Goal: Information Seeking & Learning: Find contact information

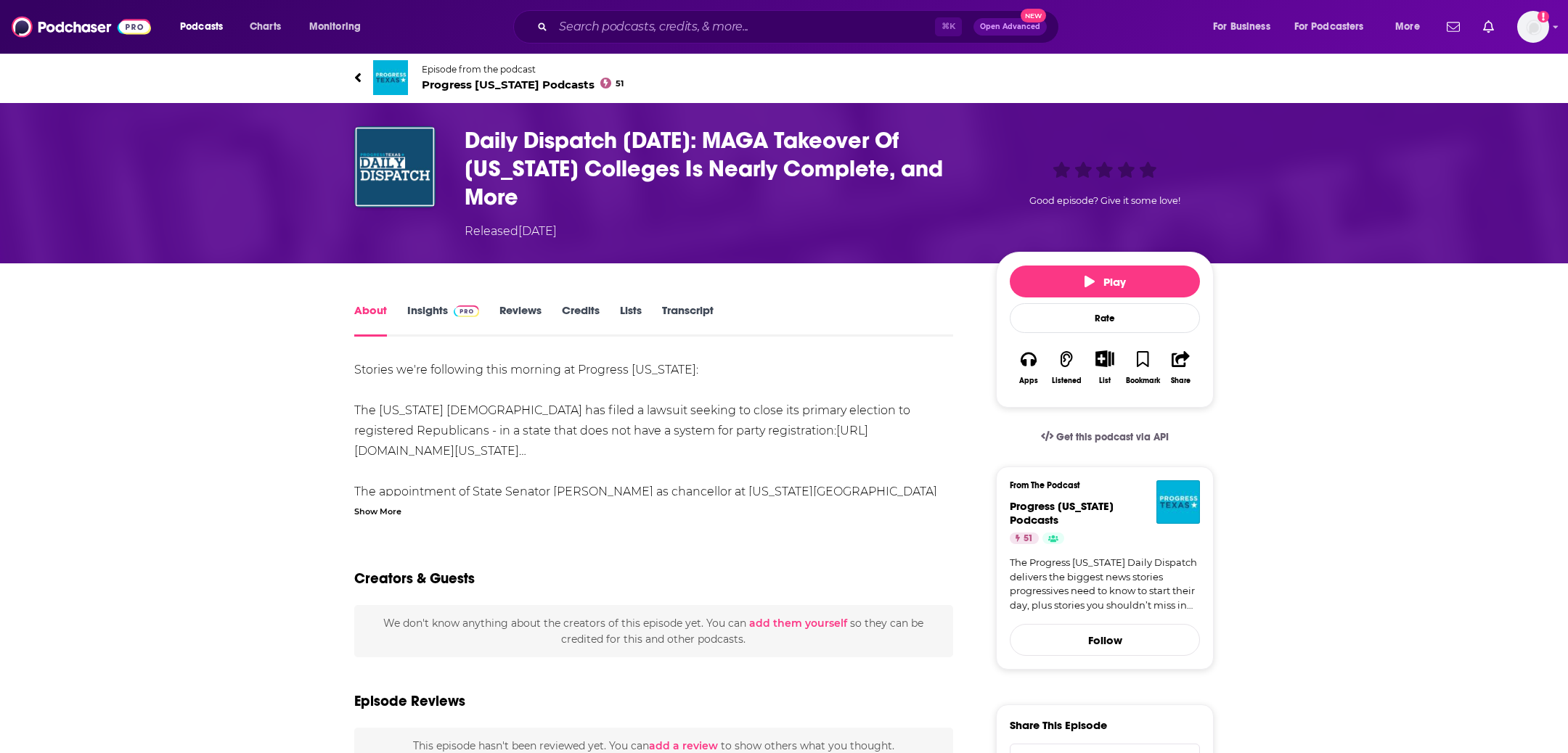
click at [675, 303] on link "Transcript" at bounding box center [688, 319] width 52 height 33
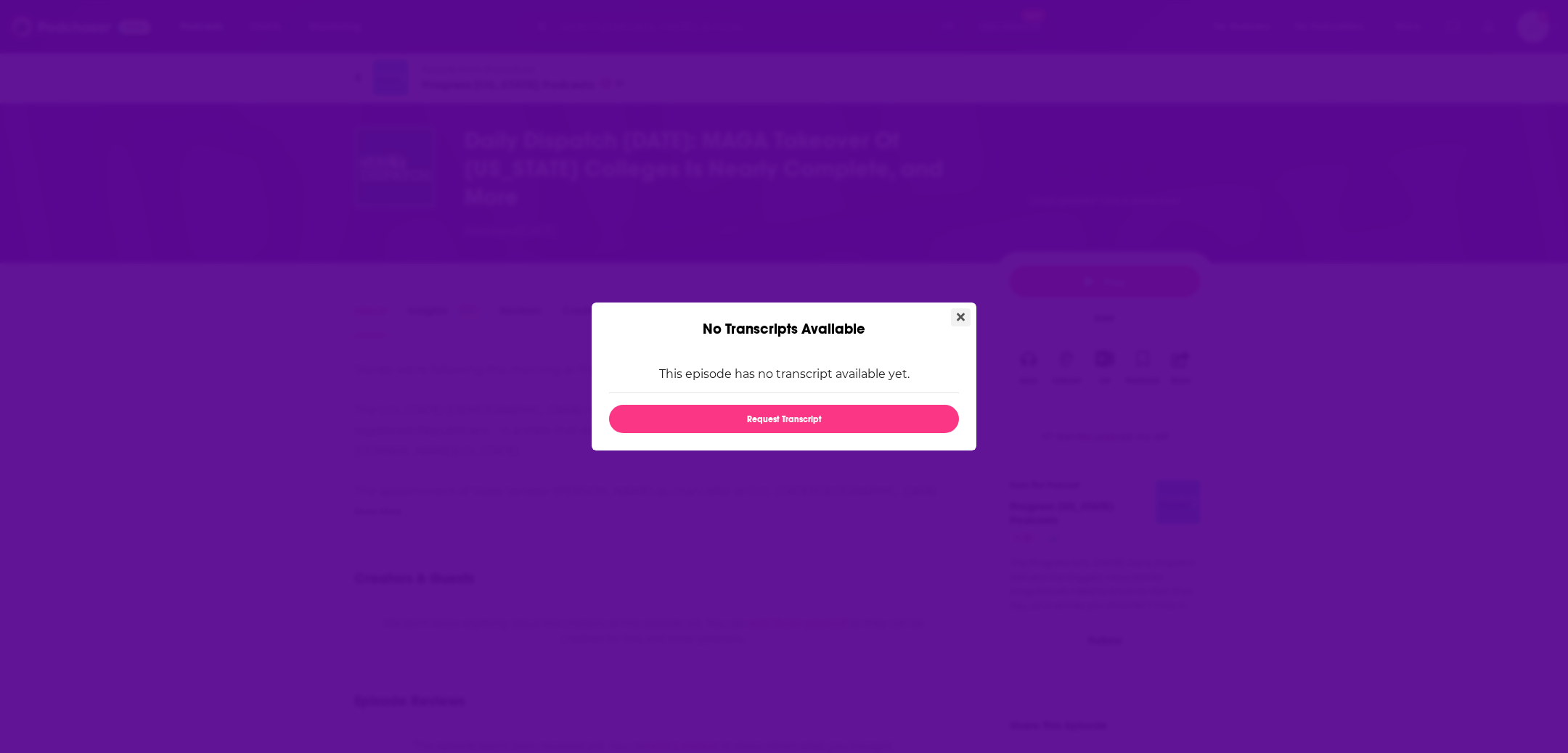
click at [959, 321] on icon "Close" at bounding box center [960, 317] width 8 height 12
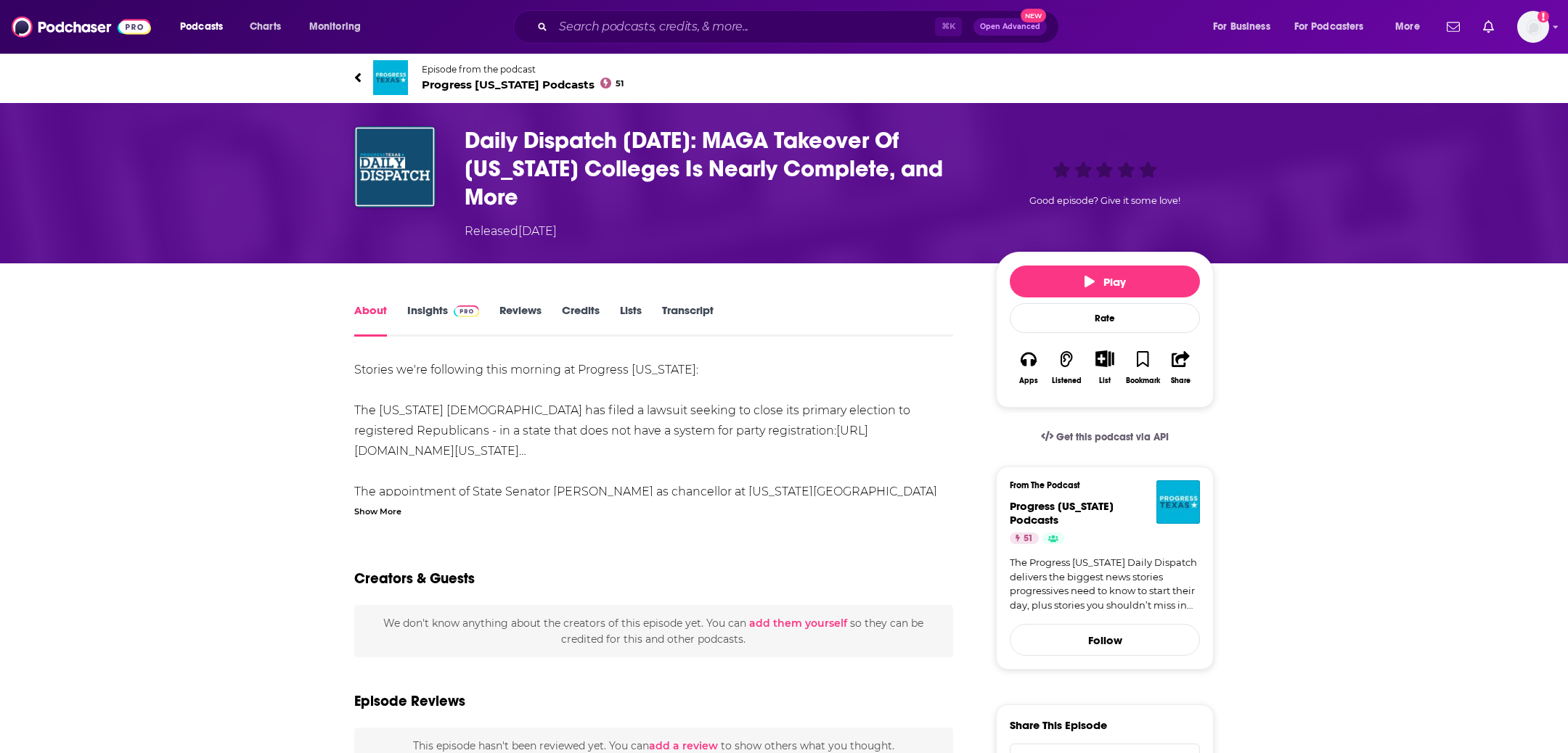
click at [382, 503] on div "Show More" at bounding box center [377, 509] width 47 height 13
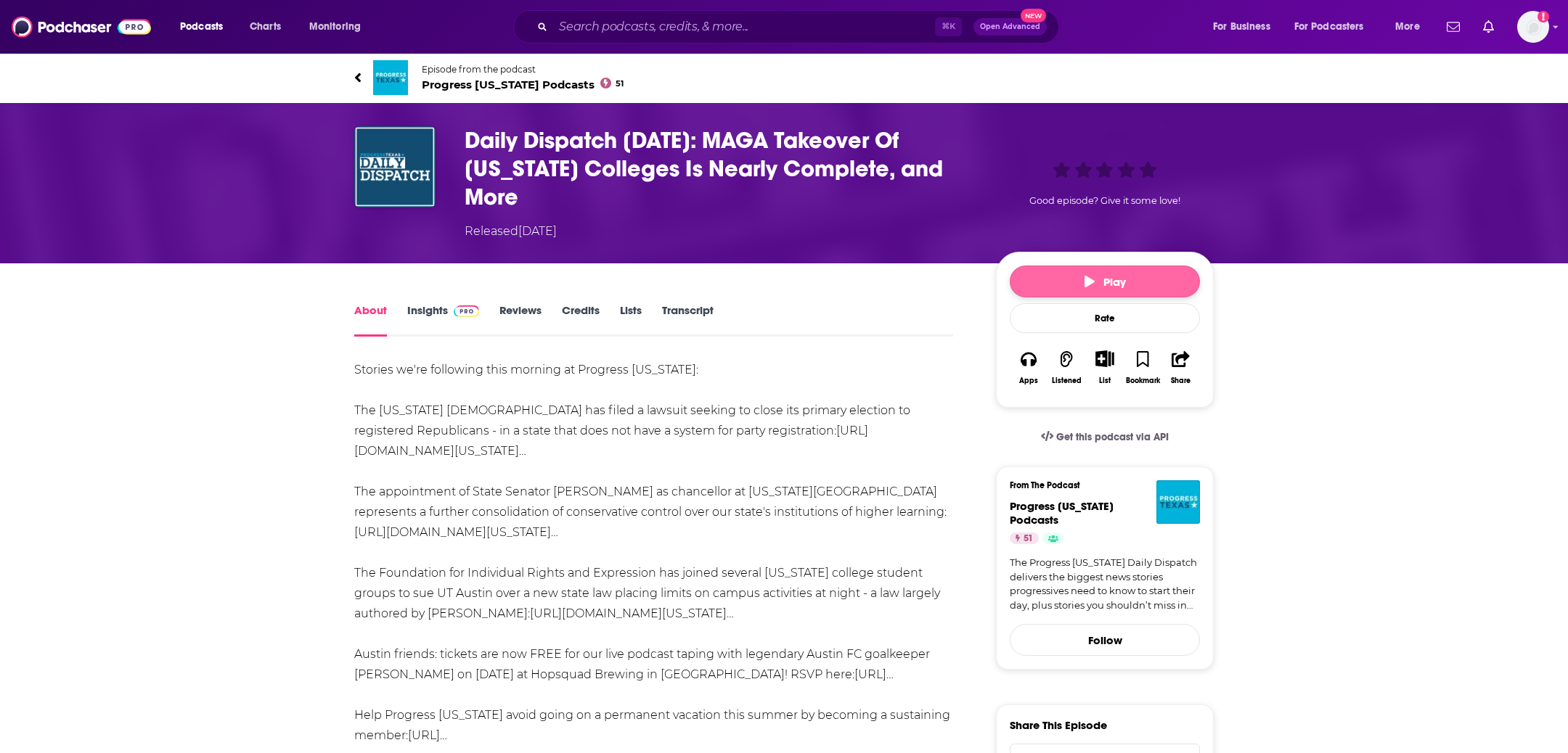
click at [1101, 275] on span "Play" at bounding box center [1105, 281] width 41 height 13
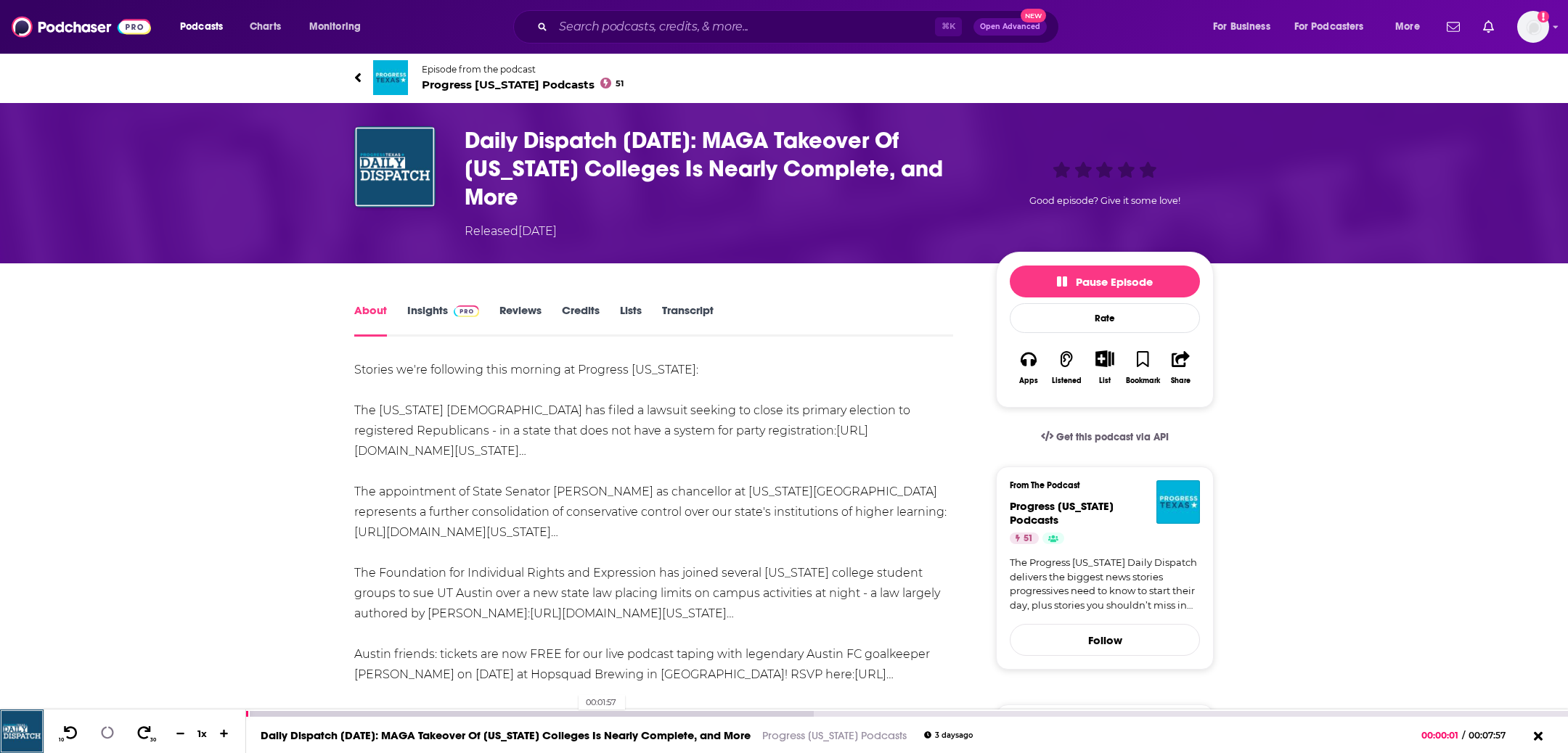
click at [571, 713] on div at bounding box center [529, 714] width 567 height 6
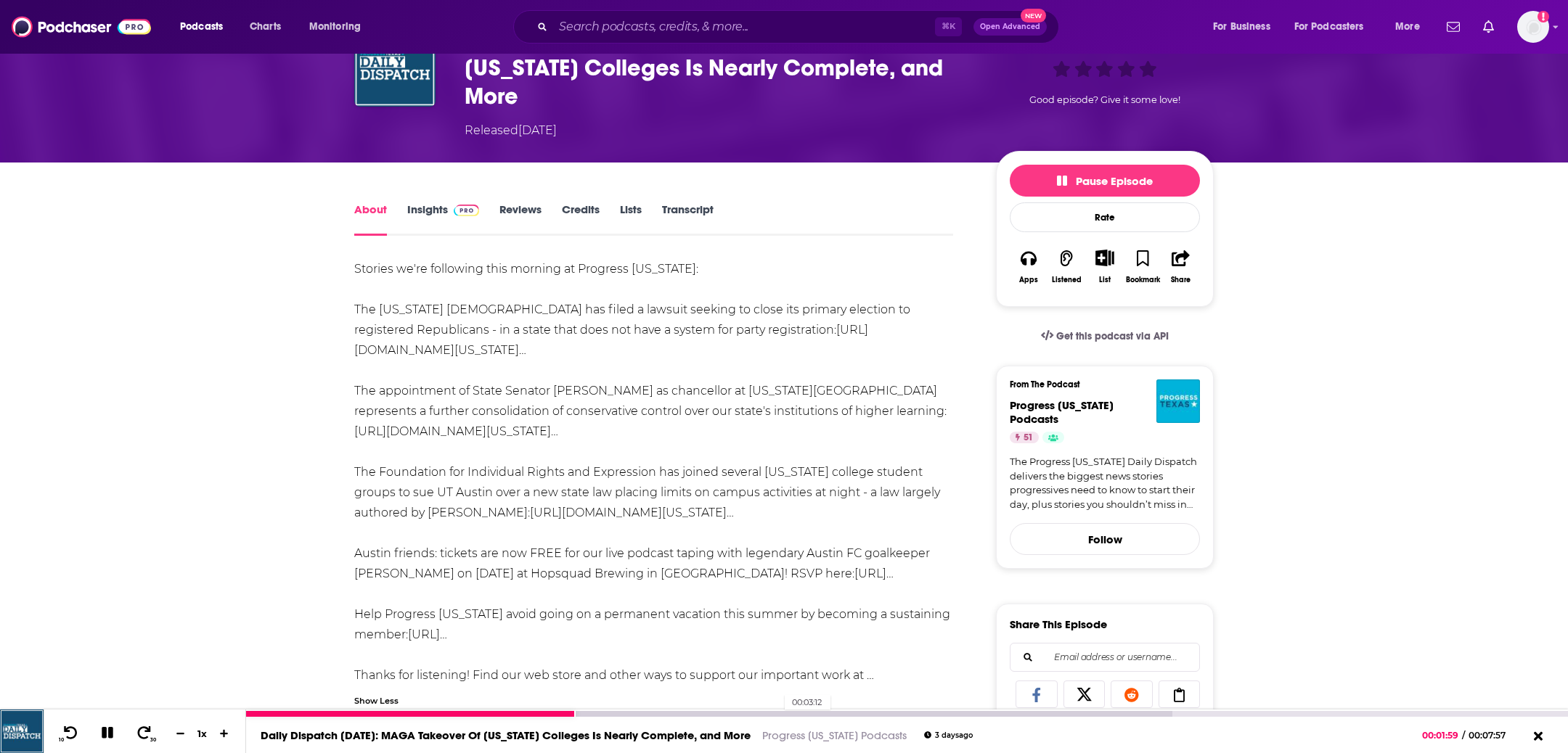
click at [776, 716] on div at bounding box center [709, 714] width 926 height 6
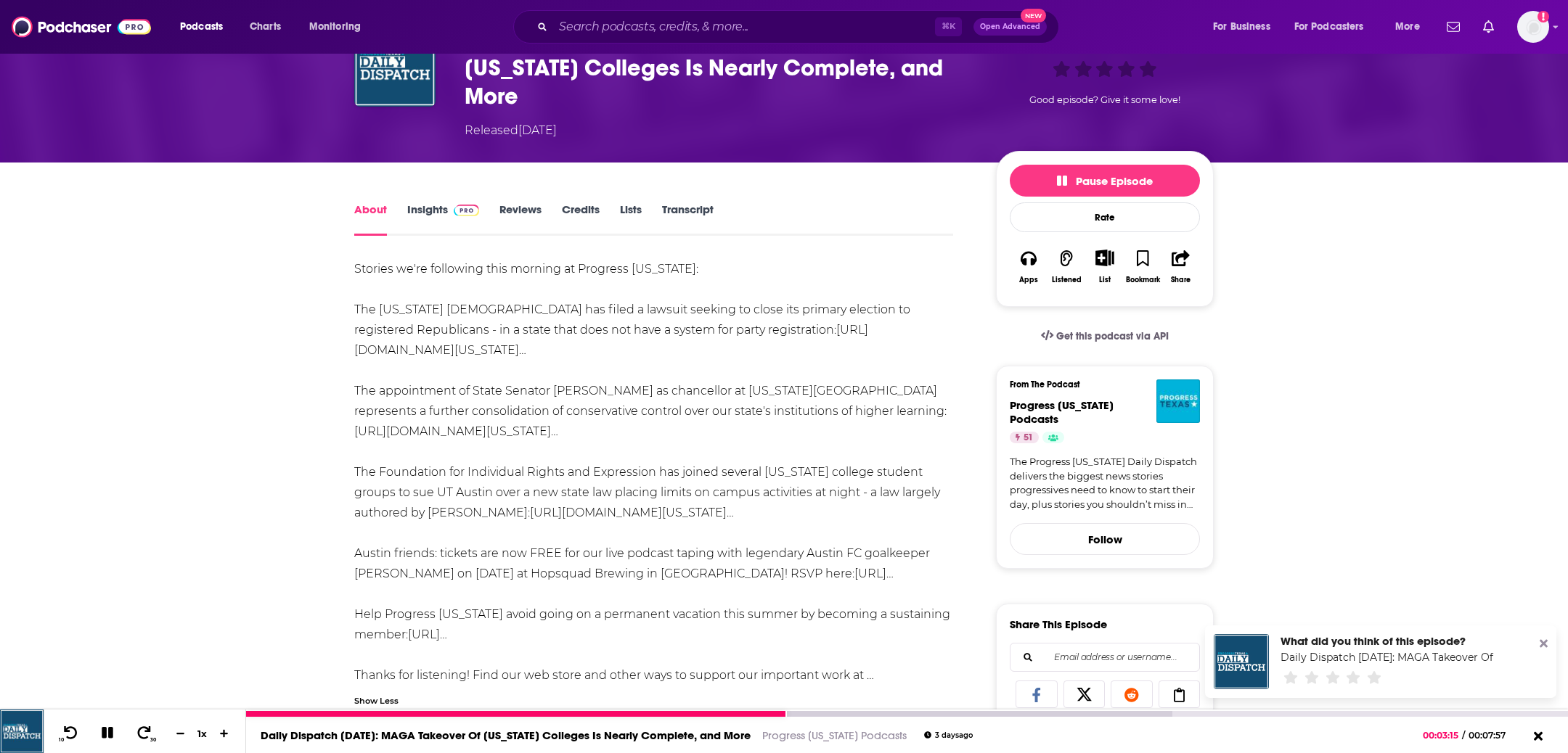
click at [1025, 718] on div "Daily Dispatch 9/5/25: MAGA Takeover Of Texas Colleges Is Nearly Complete, and …" at bounding box center [907, 735] width 1322 height 37
click at [986, 708] on div "About Insights Reviews Credits Lists Transcript Stories we're following this mo…" at bounding box center [663, 757] width 665 height 1113
click at [985, 711] on div at bounding box center [709, 714] width 926 height 6
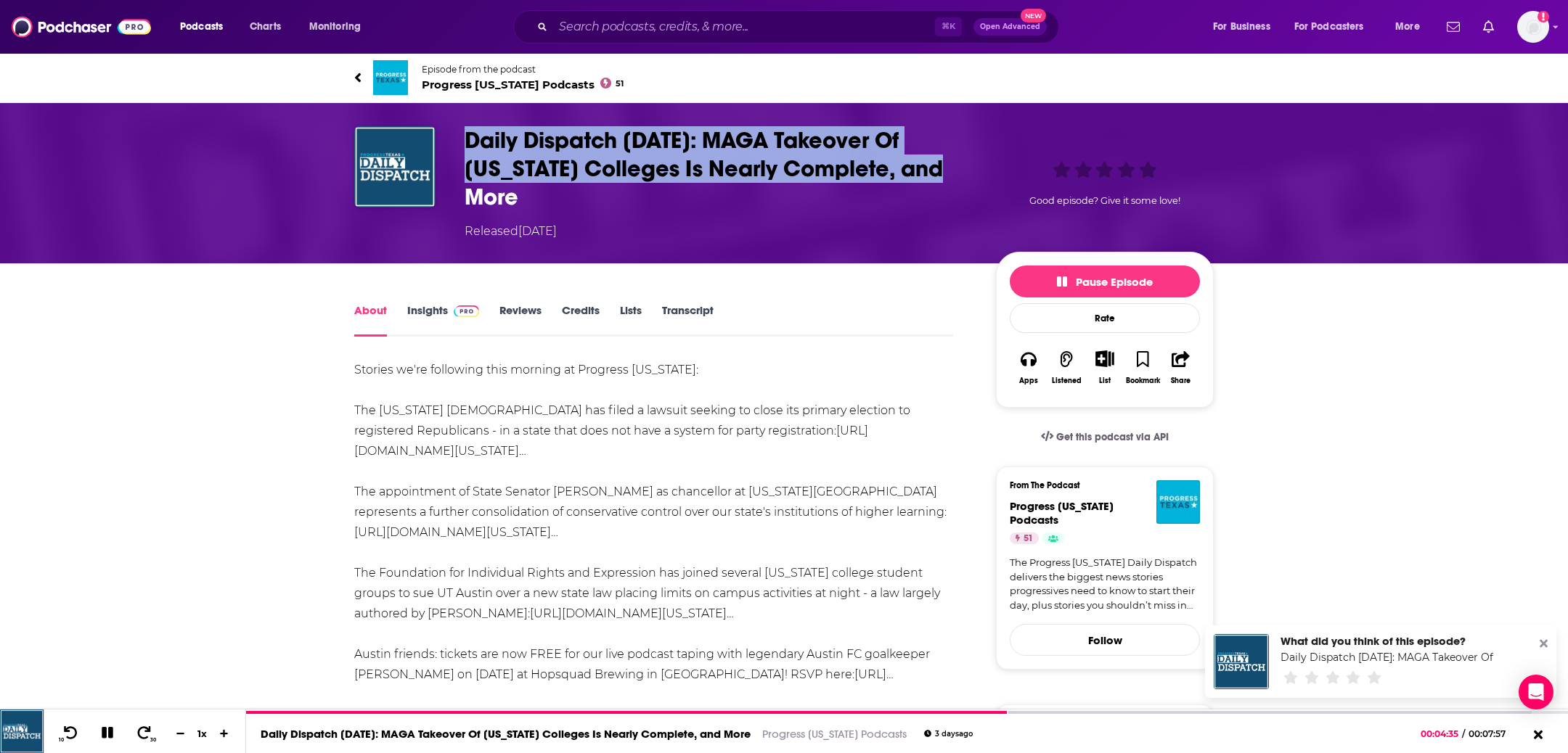
drag, startPoint x: 933, startPoint y: 170, endPoint x: 455, endPoint y: 140, distance: 478.9
click at [455, 140] on div "Daily Dispatch 9/5/25: MAGA Takeover Of Texas Colleges Is Nearly Complete, and …" at bounding box center [784, 184] width 859 height 114
copy h1 "Daily Dispatch 9/5/25: MAGA Takeover Of Texas Colleges Is Nearly Complete, and …"
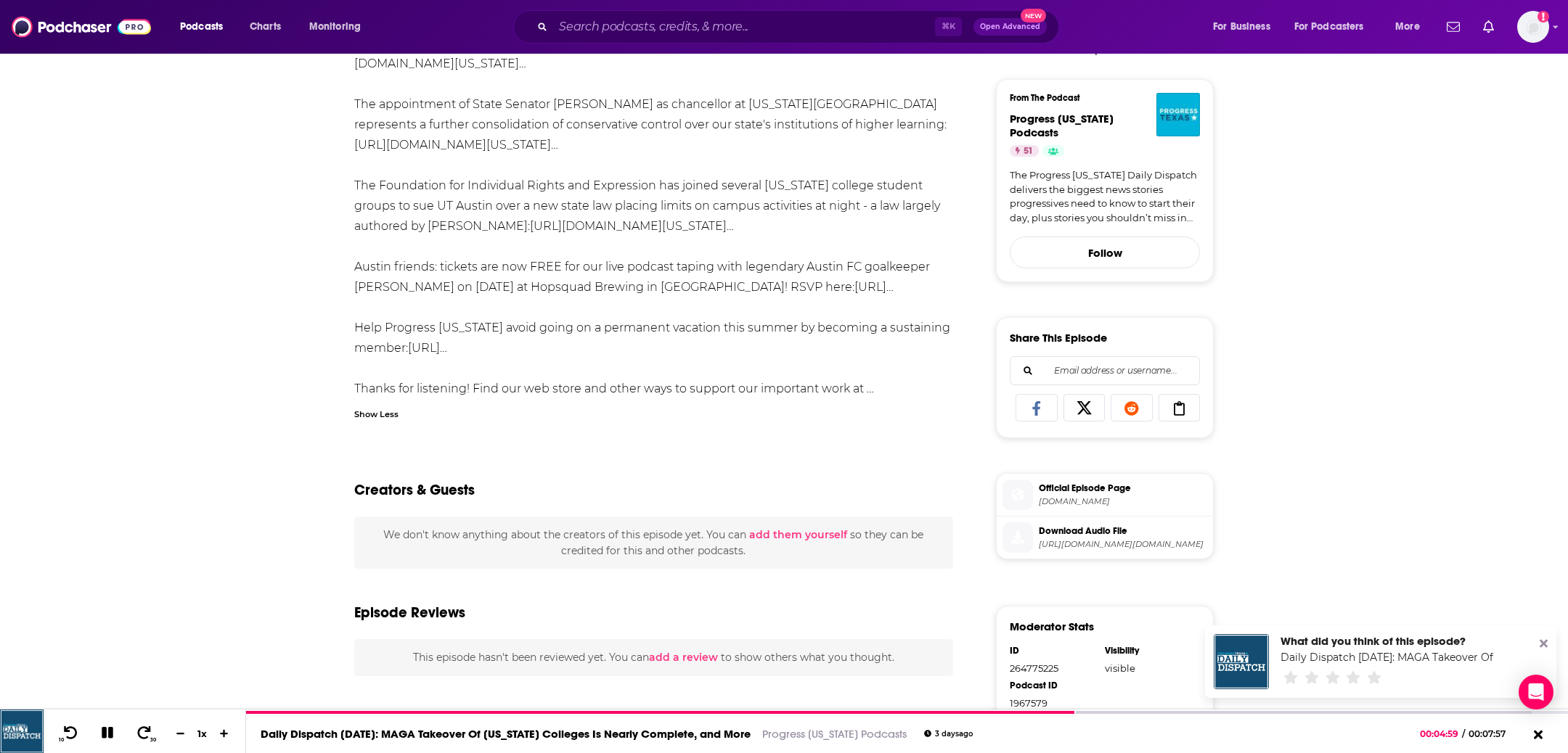
scroll to position [460, 0]
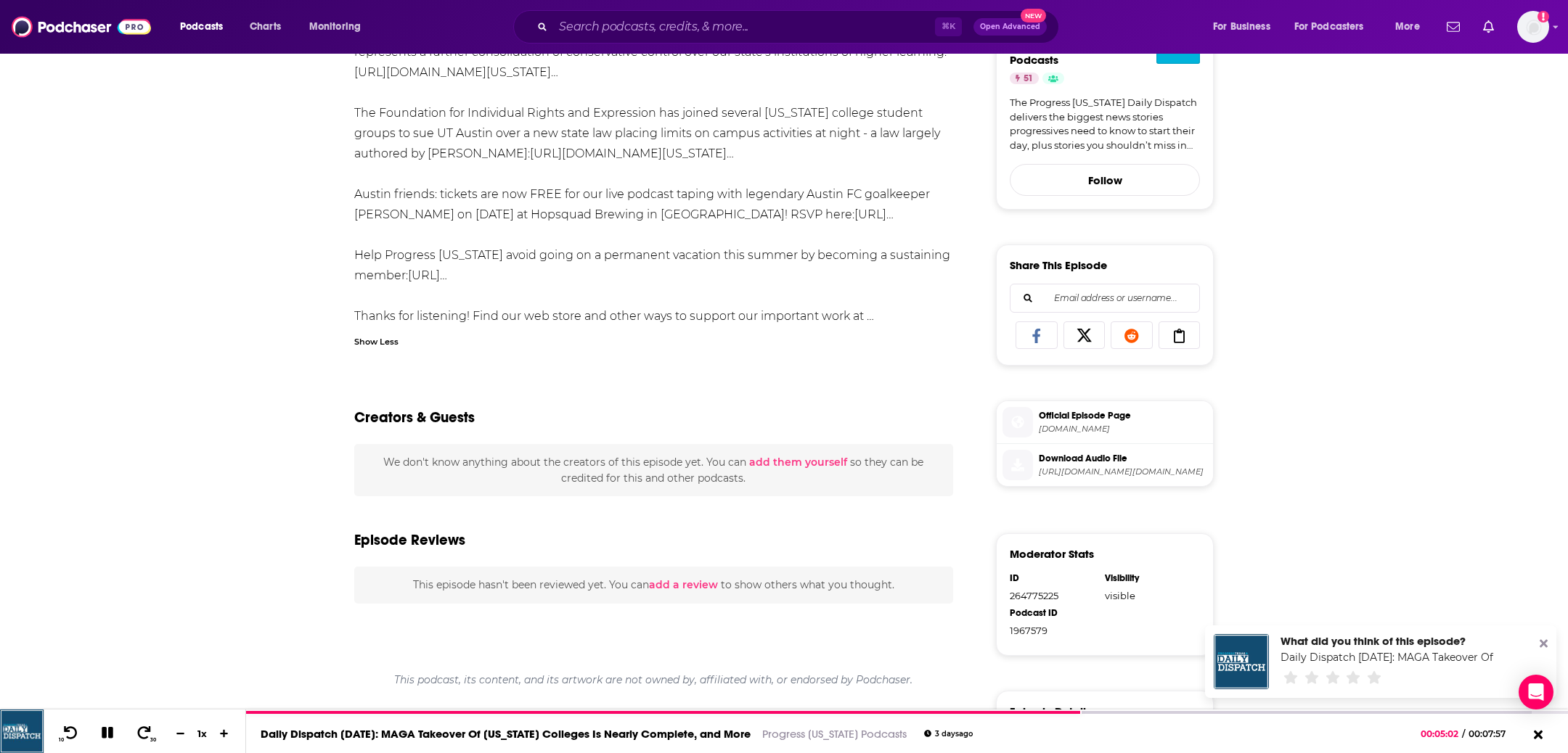
click at [1084, 444] on li "Download Audio File https://anchor.fm/s/4bfa7dc8/podcast/play/107891224/https%3…" at bounding box center [1105, 465] width 216 height 42
click at [1072, 452] on span "Download Audio File" at bounding box center [1123, 459] width 169 height 13
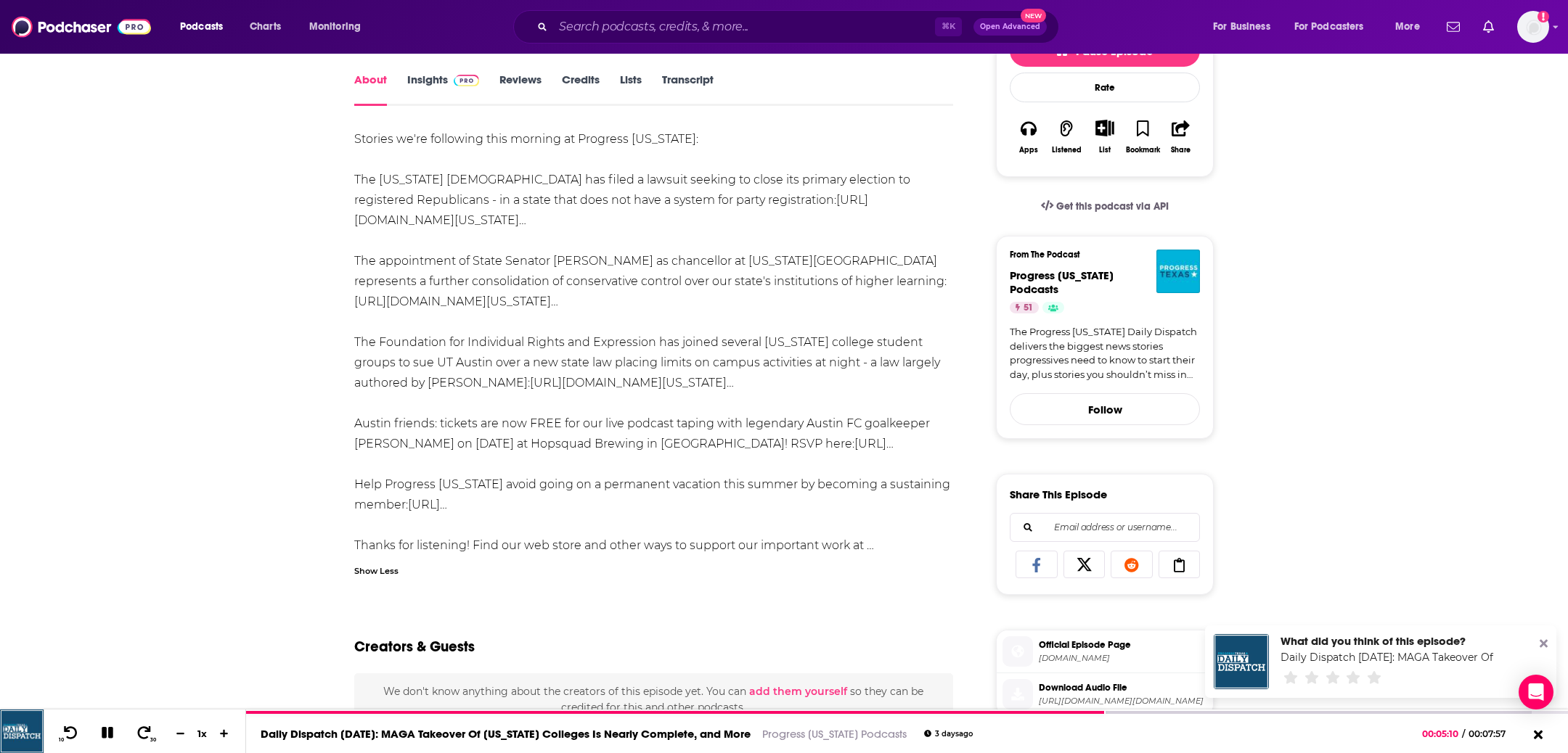
scroll to position [233, 0]
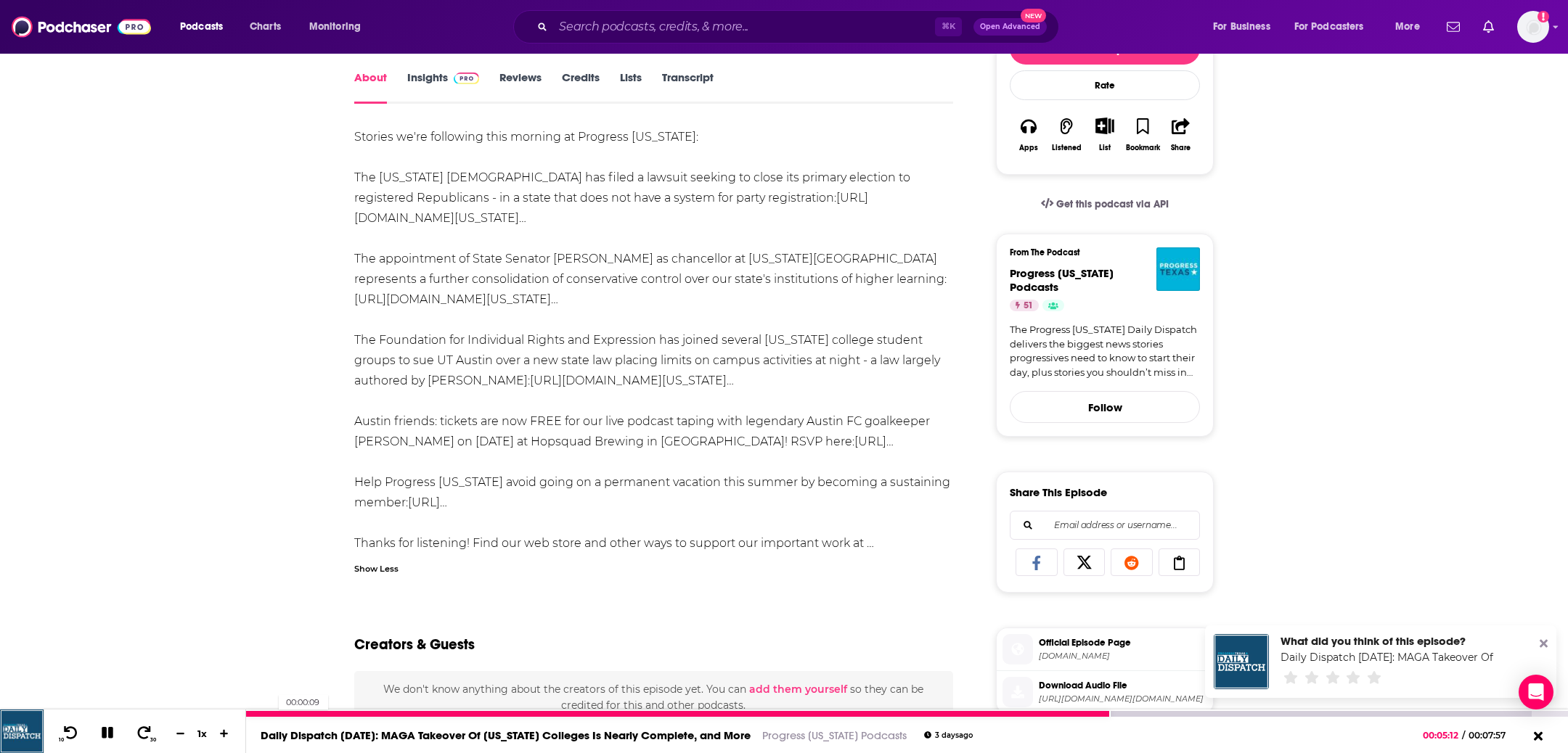
click at [270, 714] on div at bounding box center [678, 714] width 864 height 6
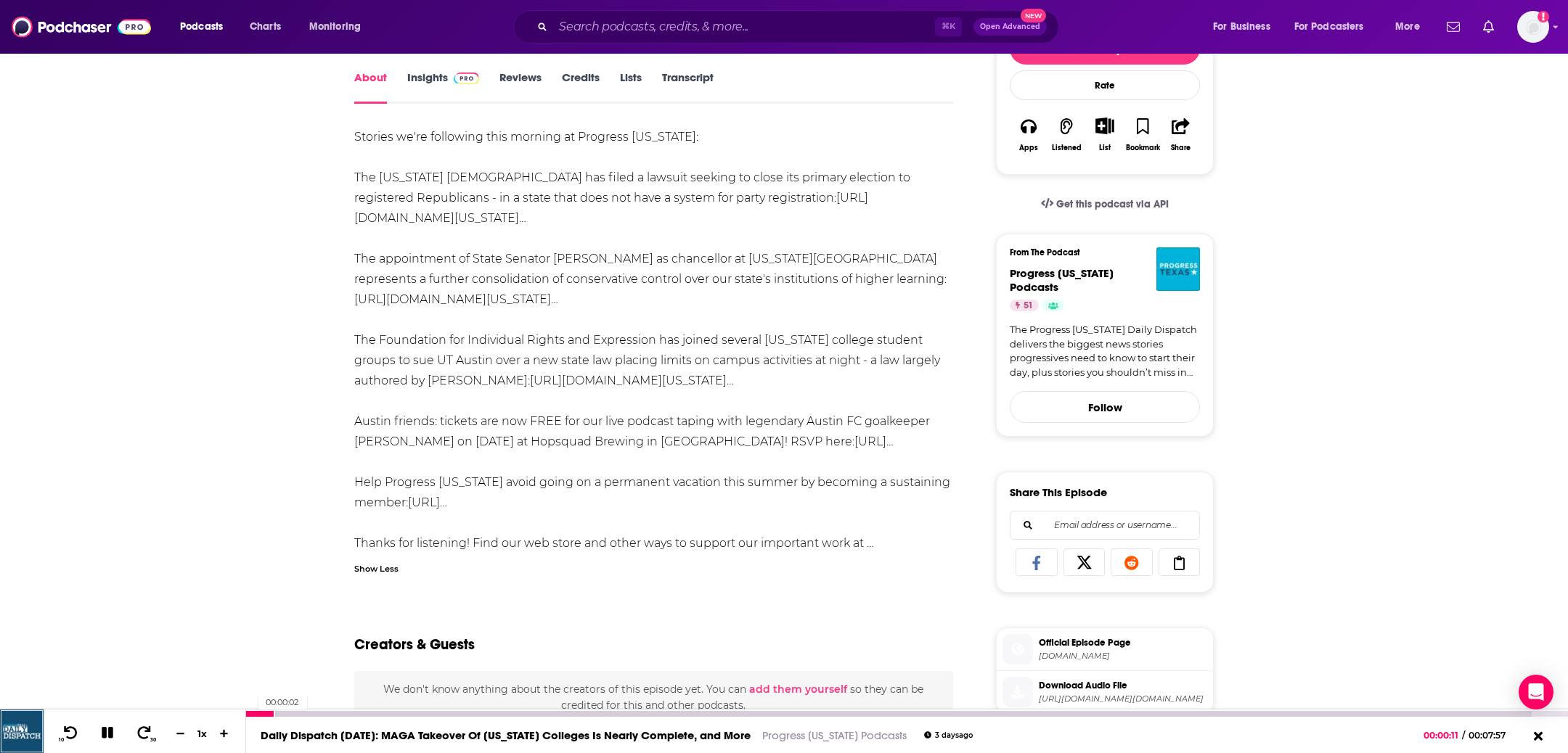
click at [251, 714] on div at bounding box center [261, 714] width 29 height 6
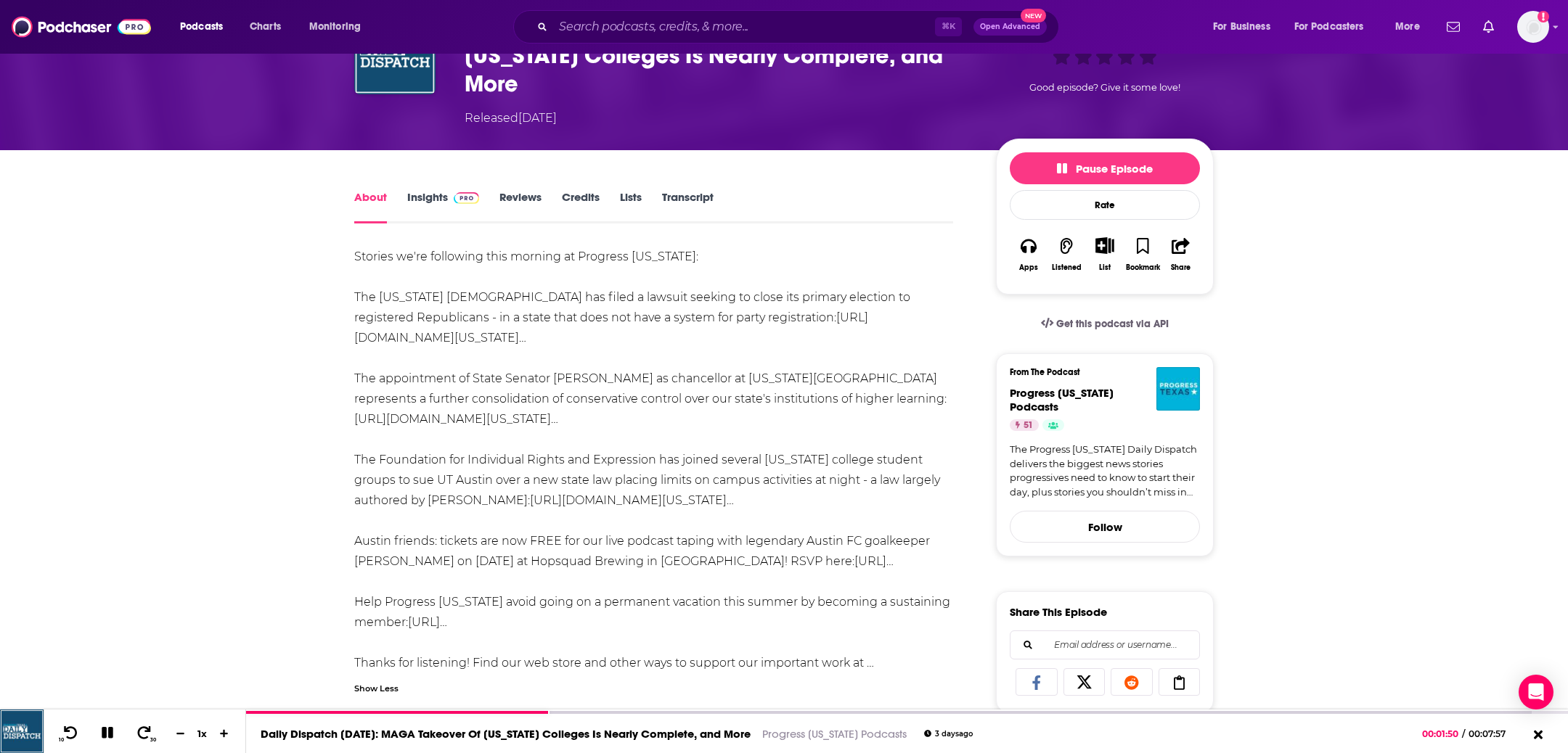
scroll to position [0, 0]
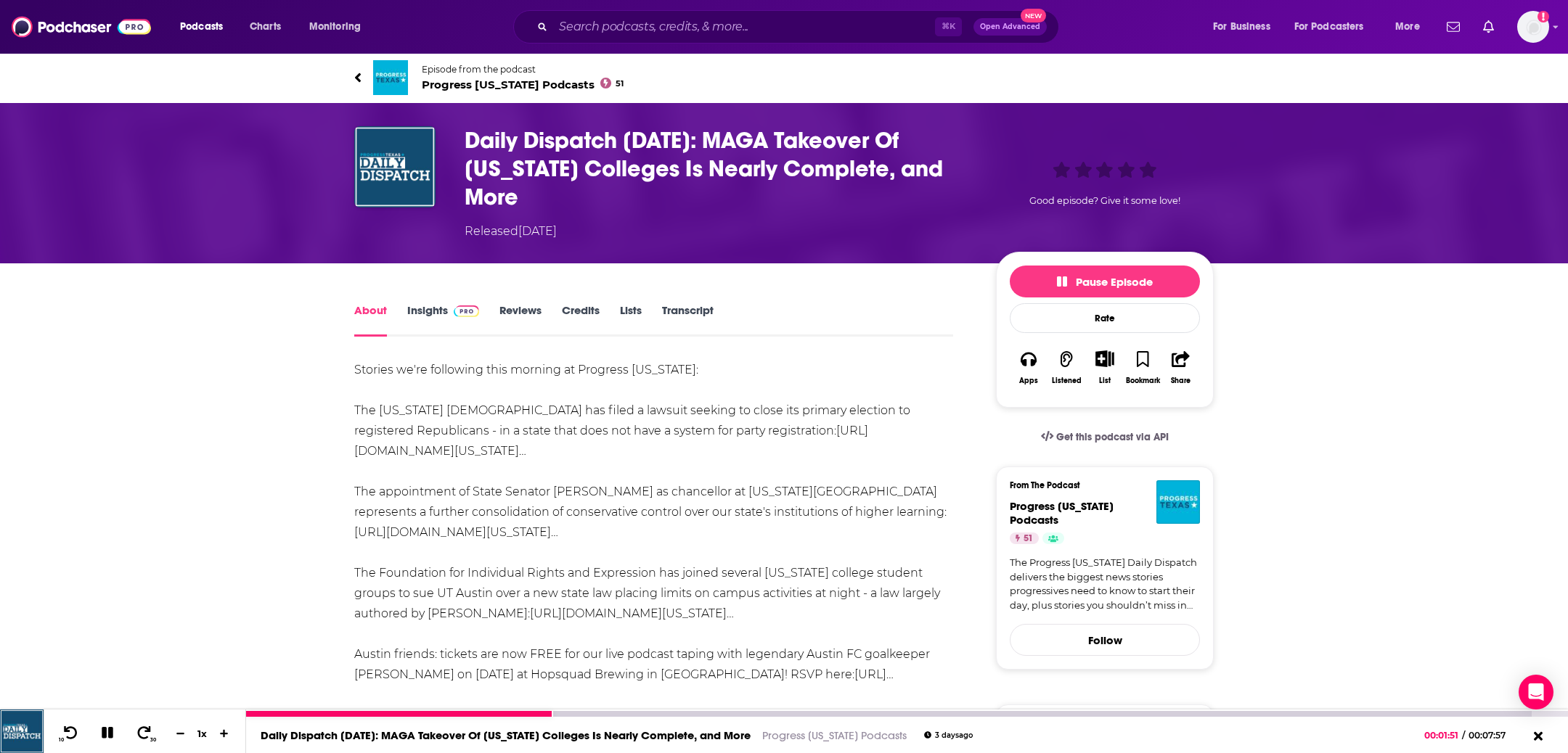
click at [106, 727] on icon at bounding box center [107, 732] width 17 height 13
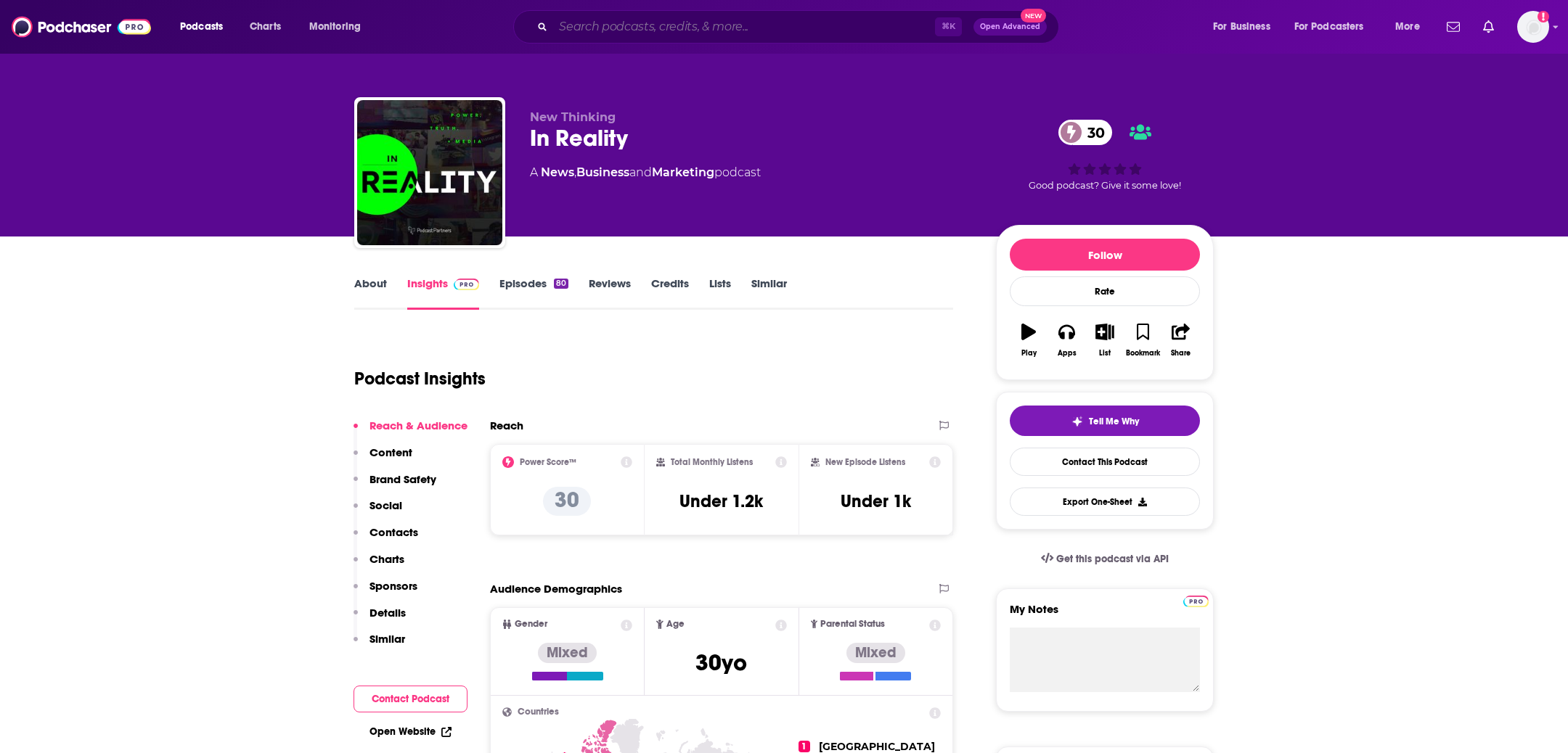
click at [628, 25] on input "Search podcasts, credits, & more..." at bounding box center [744, 27] width 382 height 23
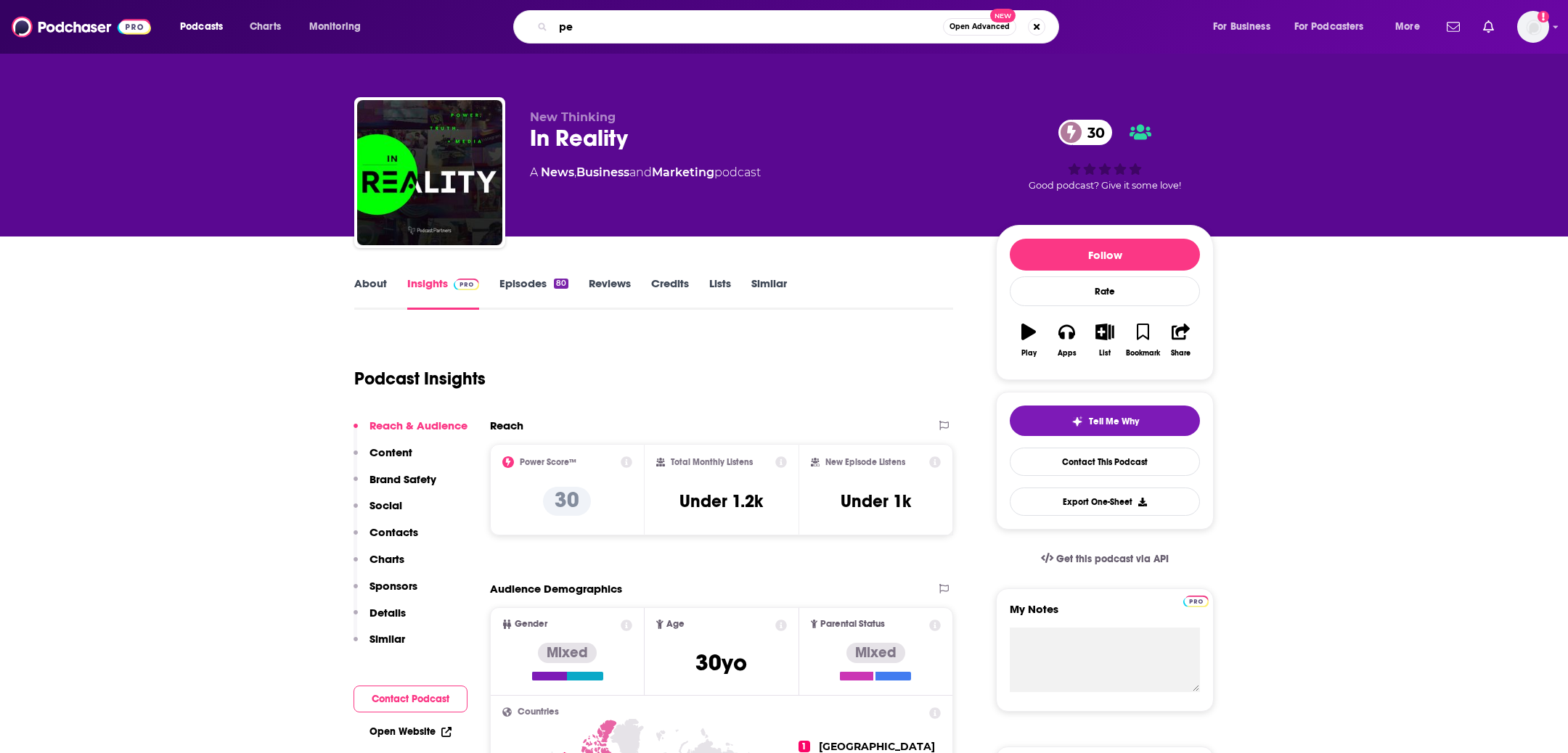
type input "p"
type input "[PERSON_NAME]"
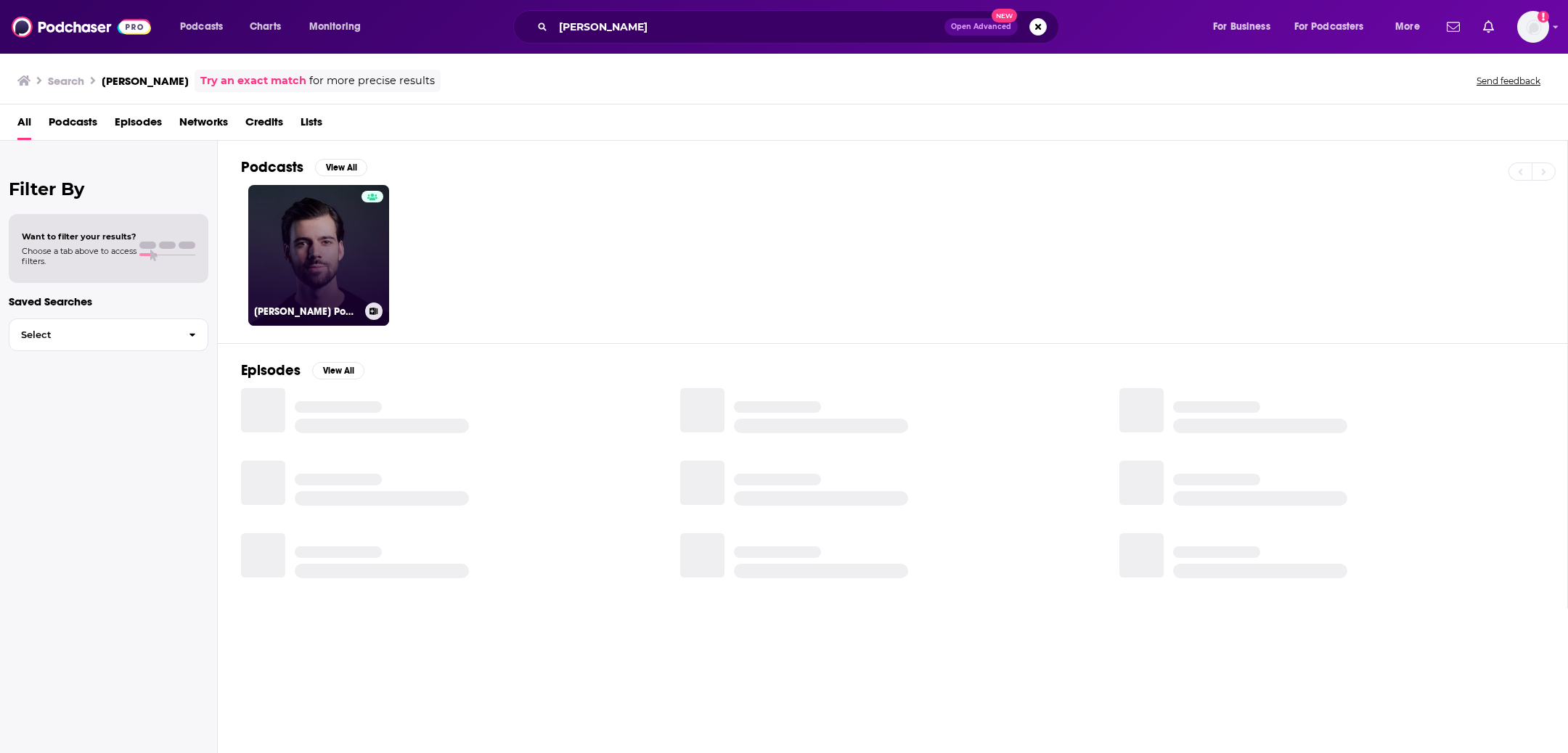
click at [317, 309] on h3 "[PERSON_NAME] Podcast" at bounding box center [307, 311] width 105 height 12
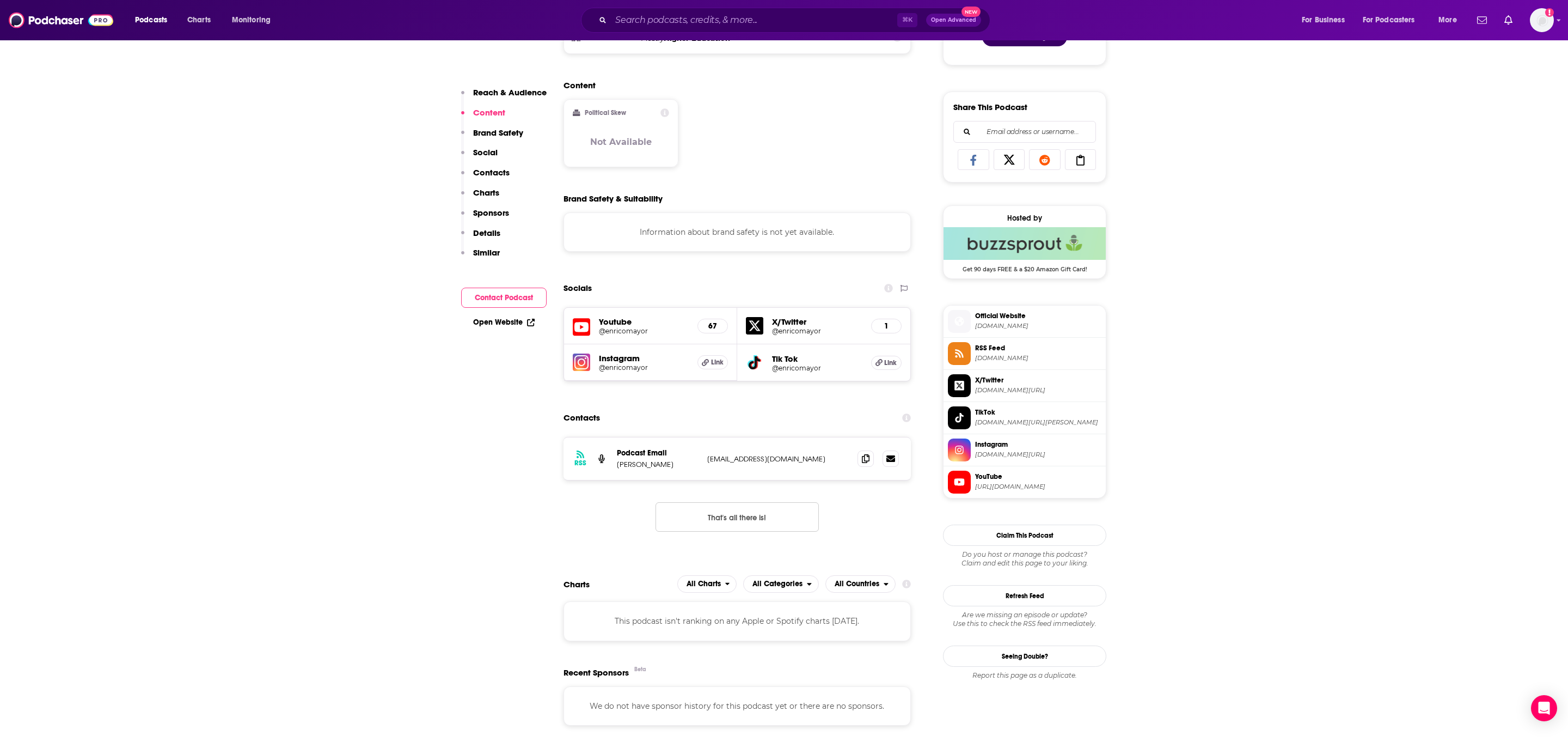
scroll to position [652, 0]
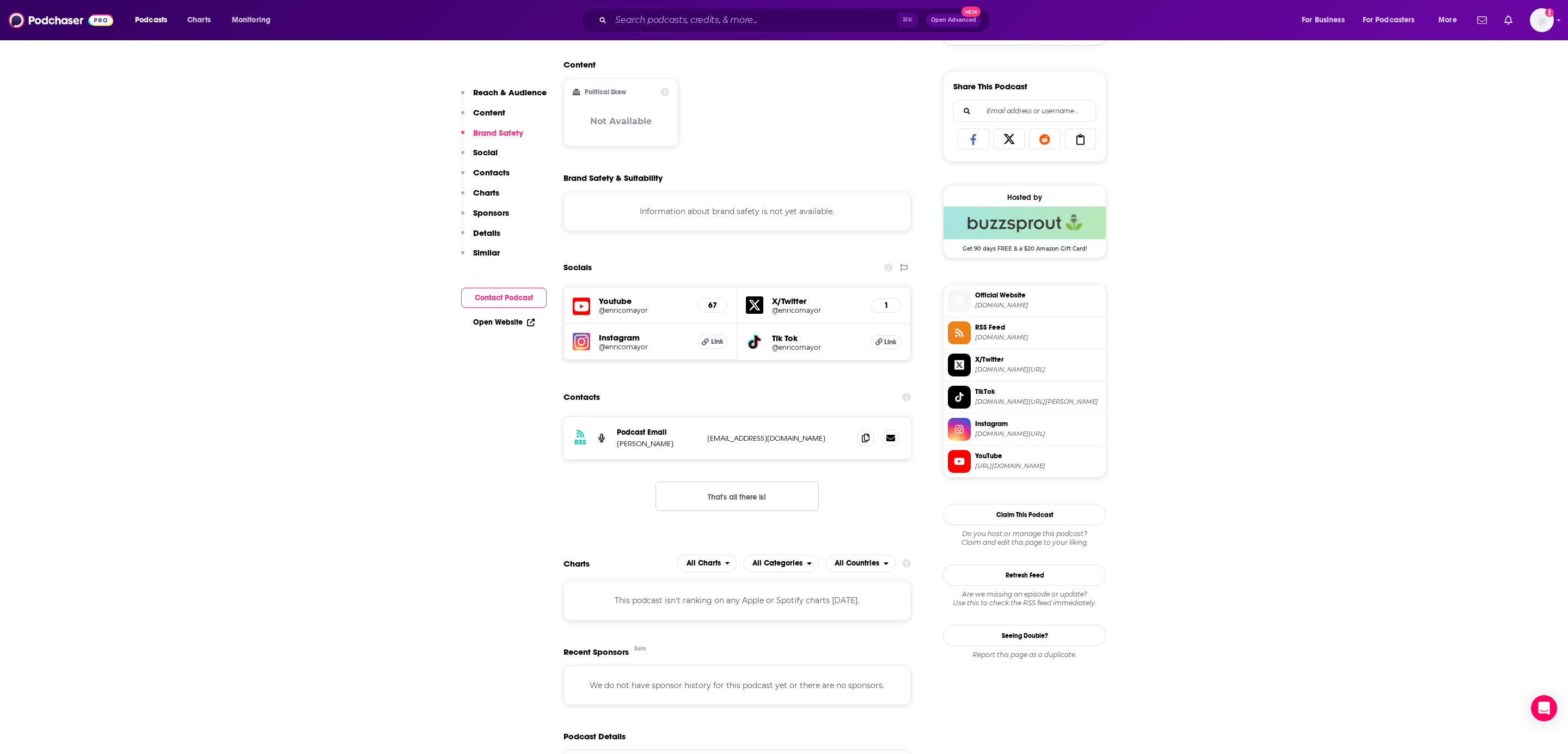
click at [611, 340] on h5 "Instagram" at bounding box center [644, 337] width 90 height 10
click at [621, 349] on h5 "@enricomayor" at bounding box center [644, 347] width 90 height 8
